Goal: Task Accomplishment & Management: Use online tool/utility

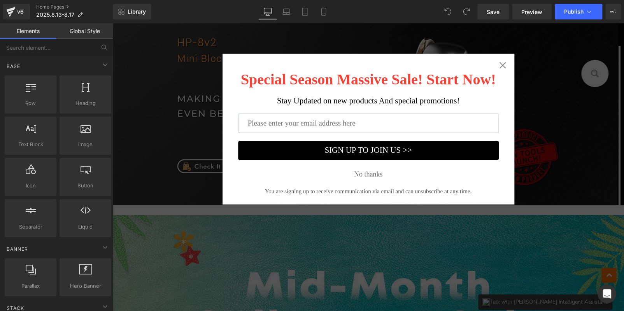
scroll to position [389, 0]
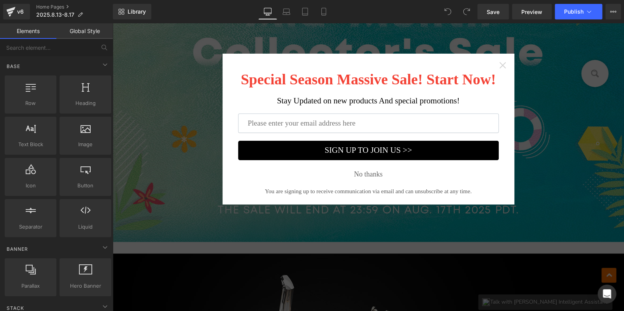
click at [503, 67] on icon "Close widget" at bounding box center [503, 65] width 8 height 8
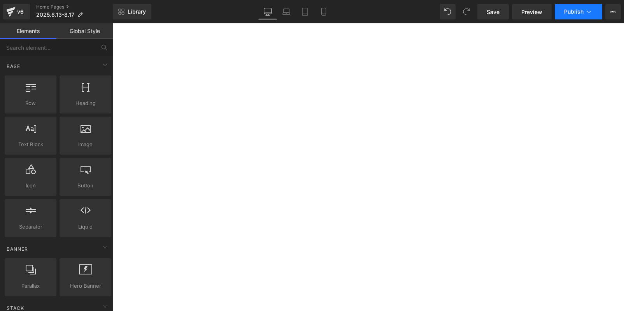
click at [577, 5] on button "Publish" at bounding box center [578, 12] width 47 height 16
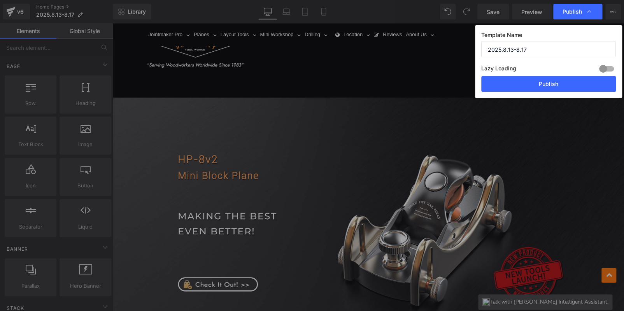
scroll to position [352, 0]
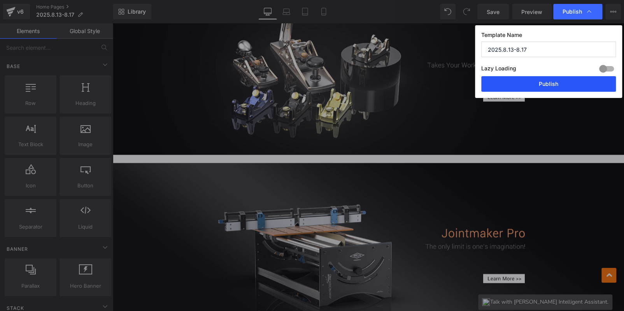
click at [566, 80] on button "Publish" at bounding box center [548, 84] width 135 height 16
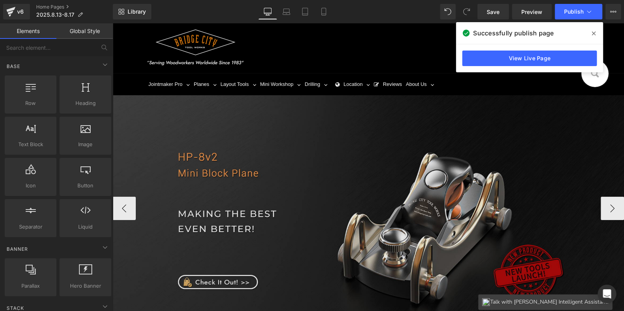
scroll to position [0, 0]
